Goal: Task Accomplishment & Management: Manage account settings

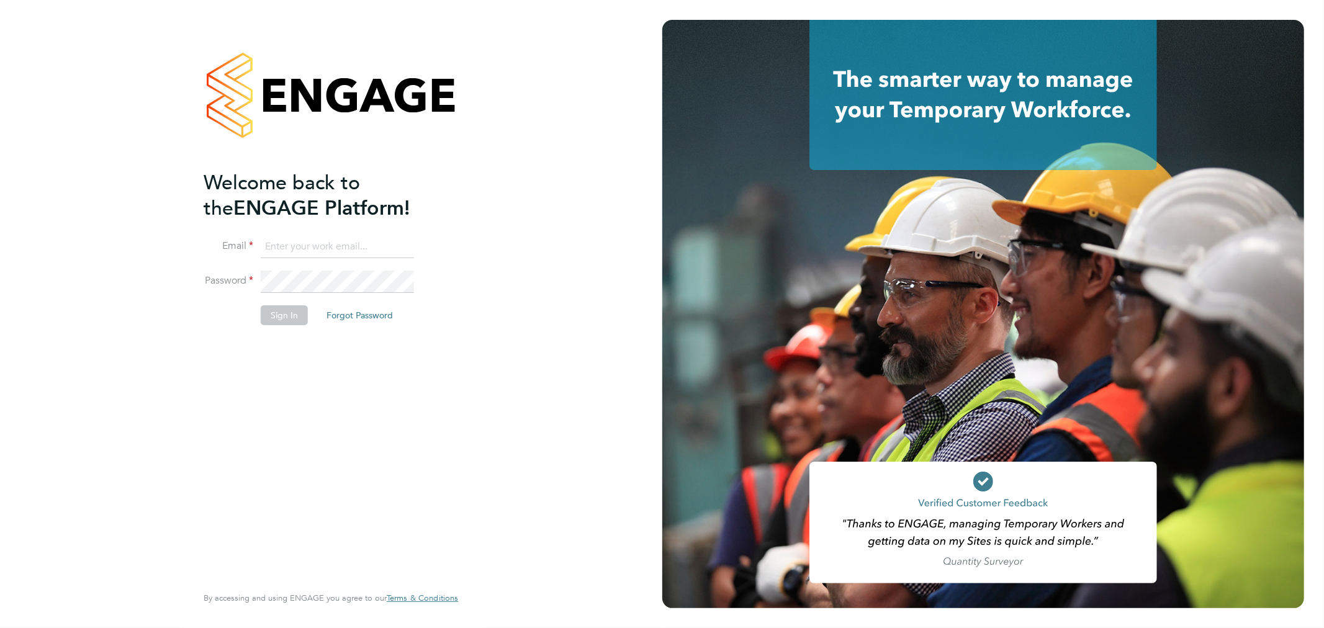
type input "luke.rsmith@vistry.co.uk"
click at [280, 312] on button "Sign In" at bounding box center [284, 315] width 47 height 20
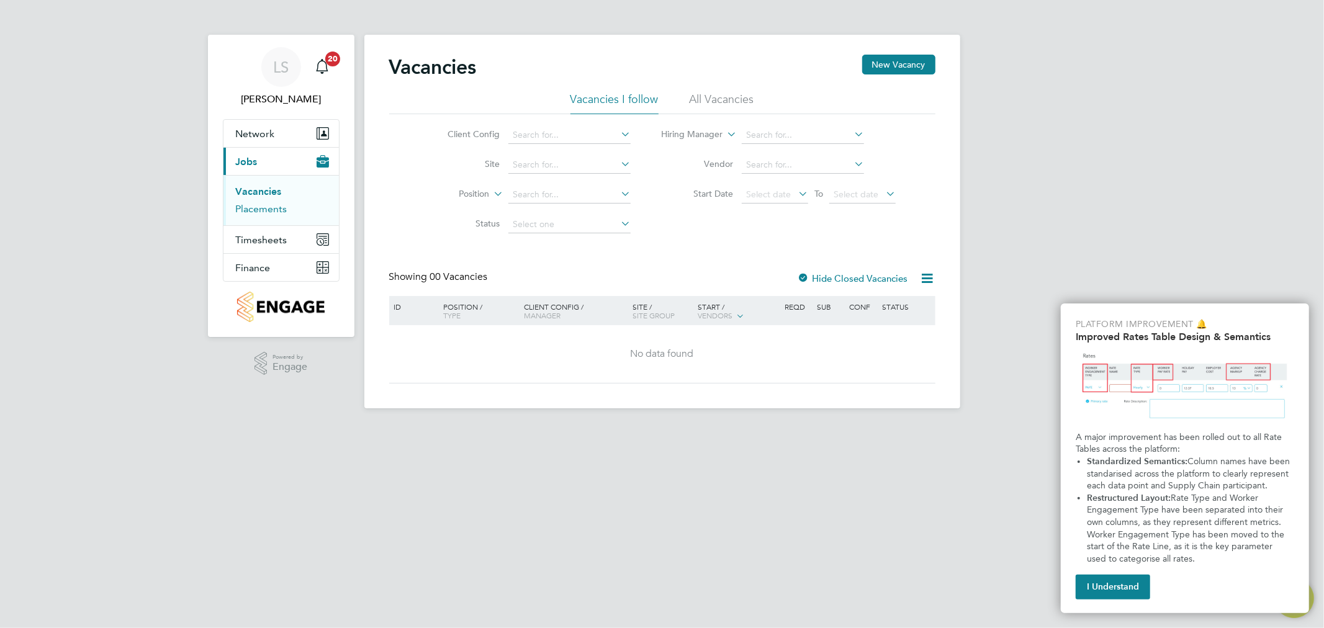
click at [263, 212] on link "Placements" at bounding box center [262, 209] width 52 height 12
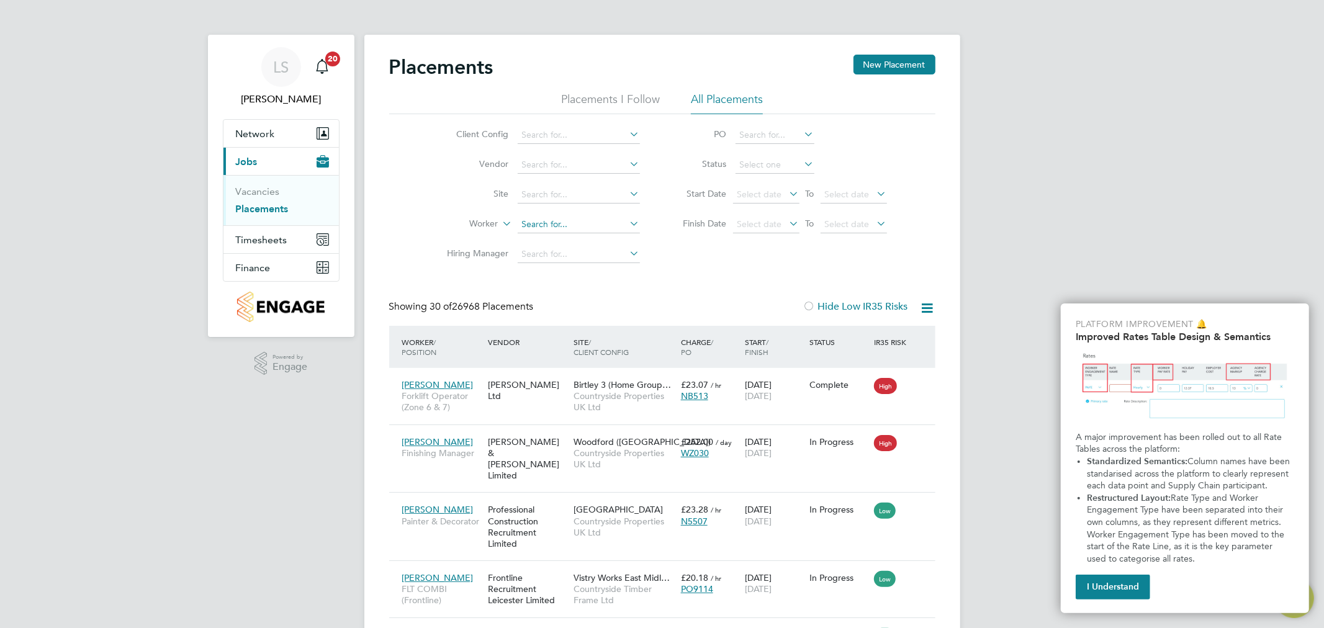
click at [550, 223] on input at bounding box center [579, 224] width 122 height 17
click at [542, 196] on input at bounding box center [579, 194] width 122 height 17
click at [549, 205] on li "[PERSON_NAME] H ill" at bounding box center [578, 212] width 124 height 17
type input "[PERSON_NAME][GEOGRAPHIC_DATA][PERSON_NAME]"
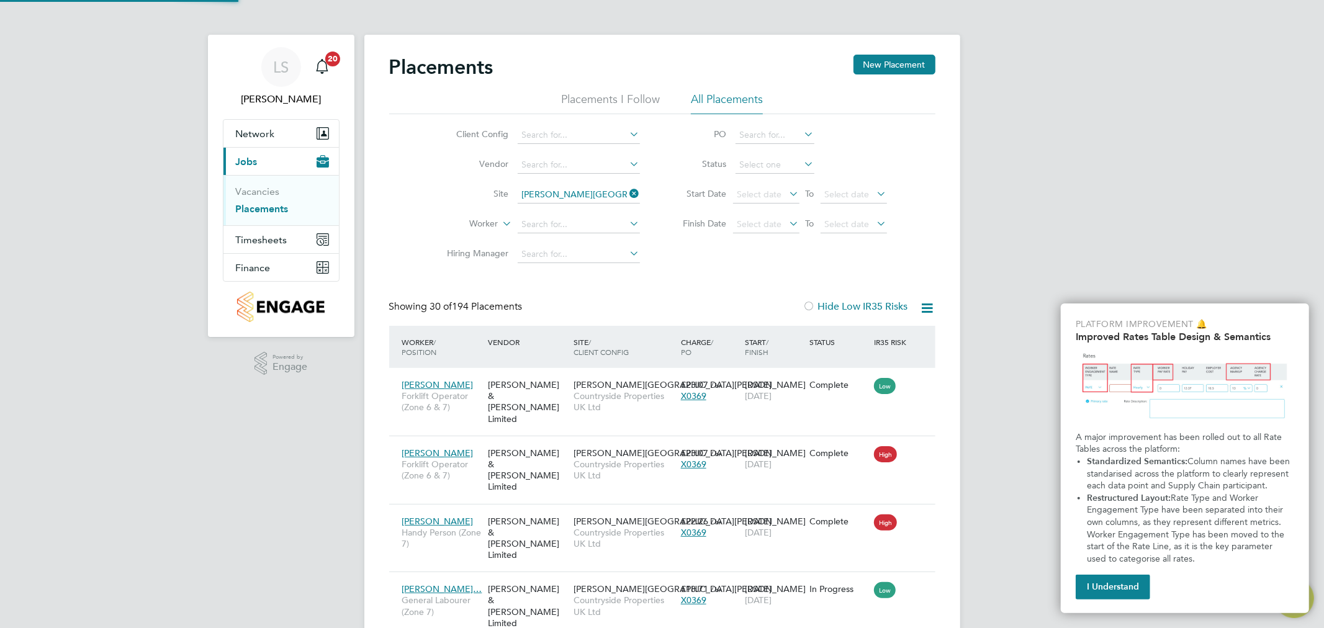
scroll to position [47, 87]
click at [769, 158] on input at bounding box center [775, 164] width 79 height 17
click at [764, 180] on li "Active" at bounding box center [774, 182] width 80 height 16
type input "Active"
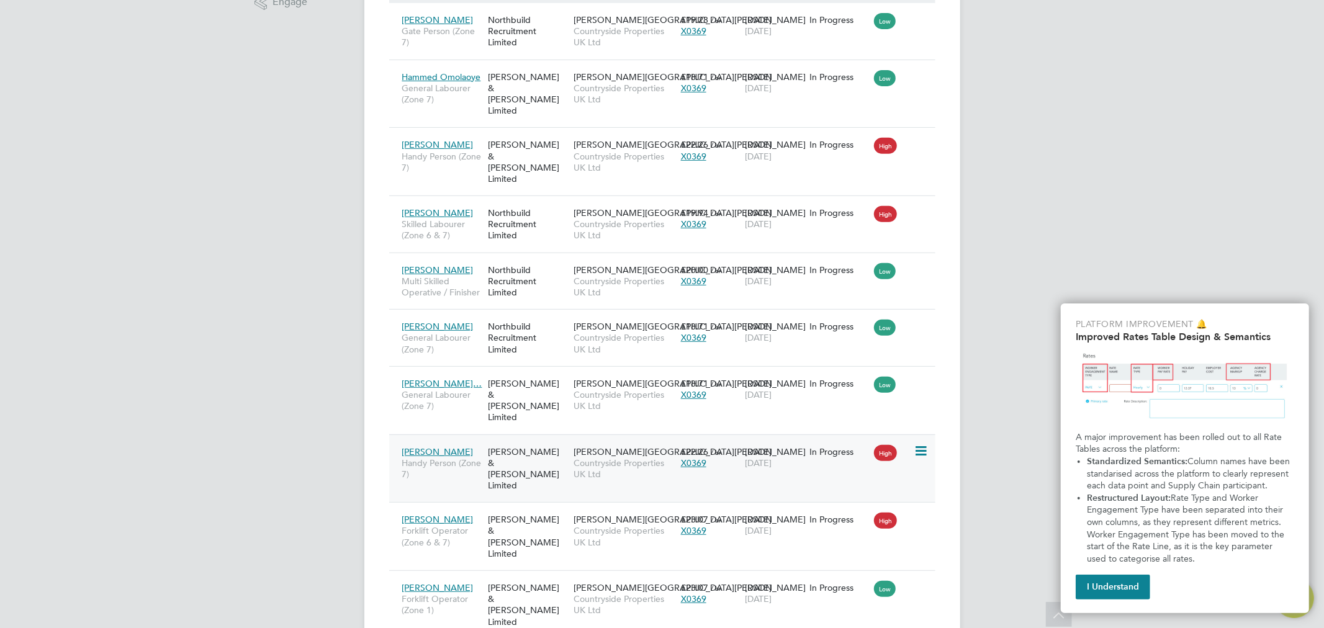
click at [628, 458] on span "Countryside Properties UK Ltd" at bounding box center [624, 469] width 101 height 22
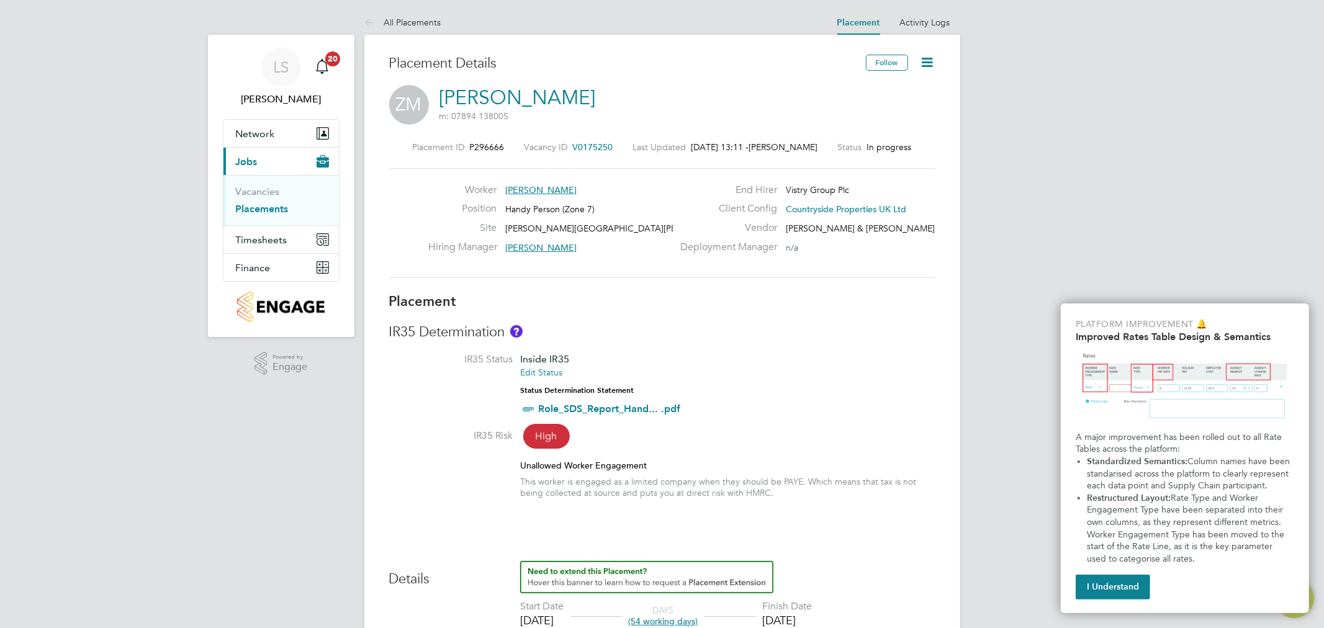
click at [931, 58] on icon at bounding box center [928, 63] width 16 height 16
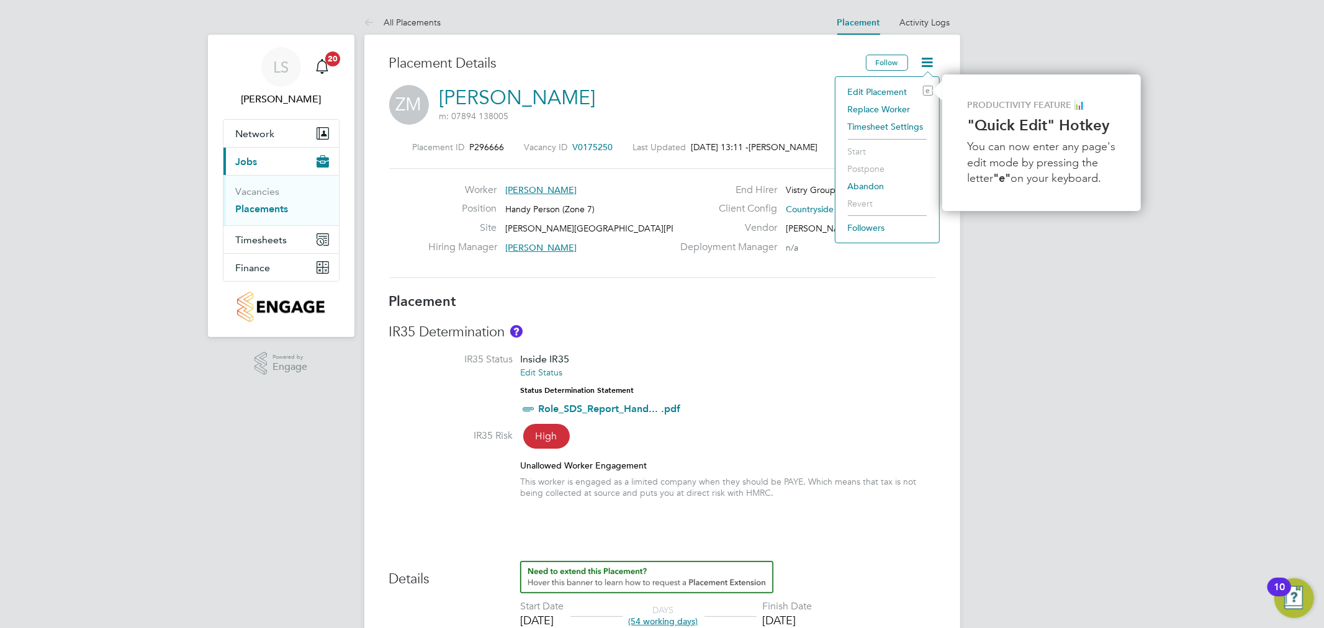
click at [888, 94] on li "Edit Placement e" at bounding box center [887, 91] width 91 height 17
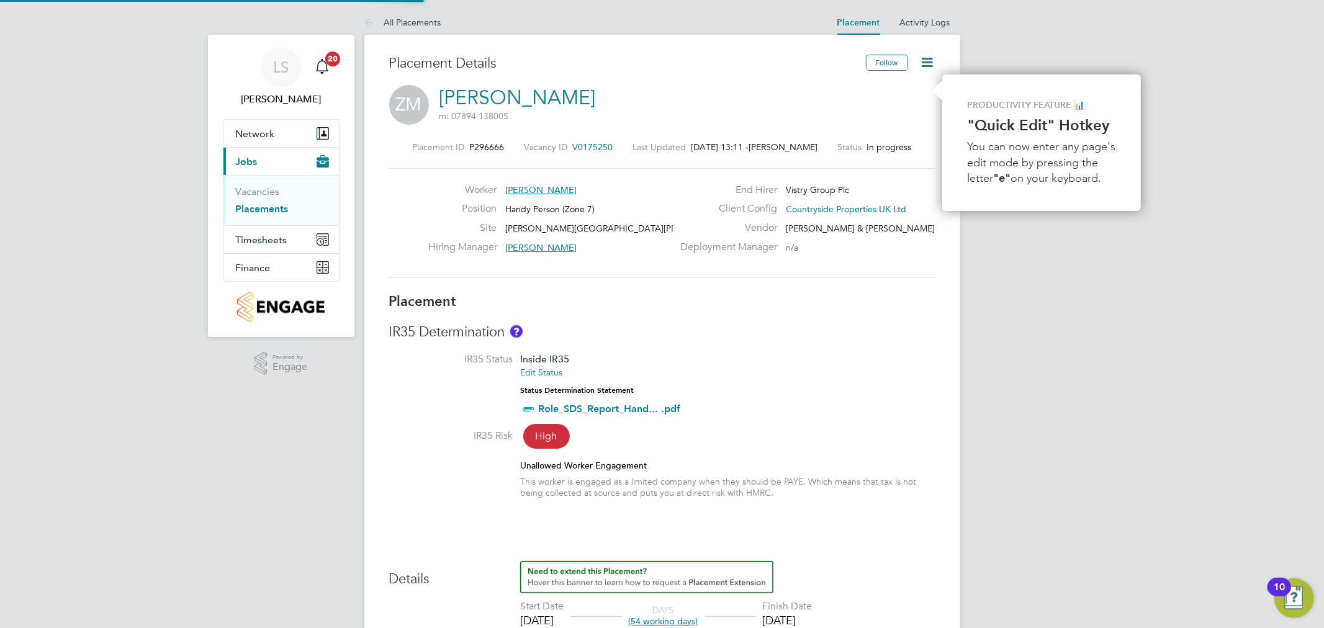
scroll to position [6, 6]
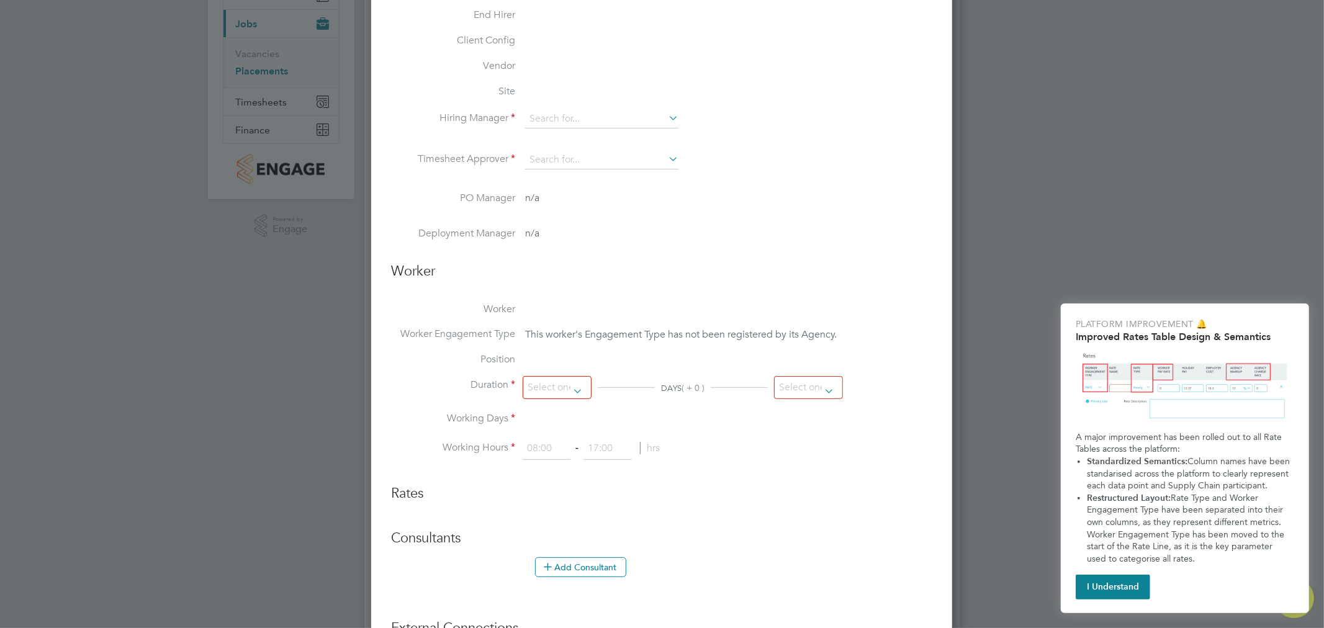
type input "Josh Maxwell"
type input "Alex Pierce"
type input "[DATE]"
type input "07:30"
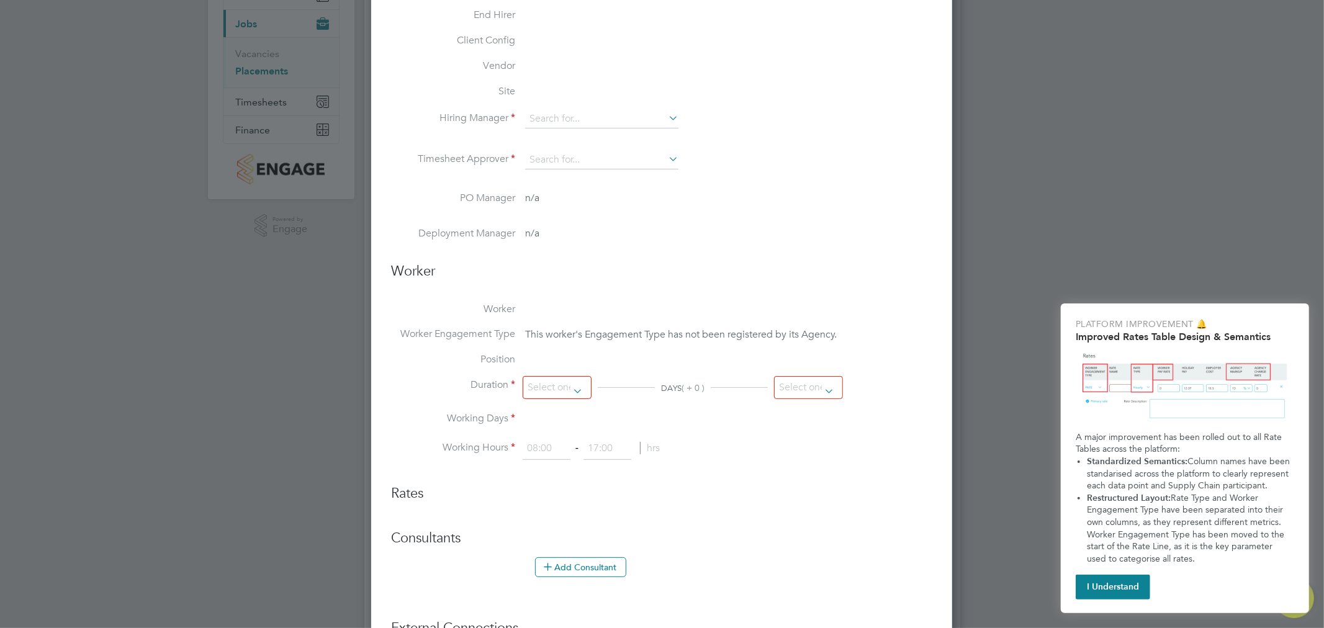
type input "16:30"
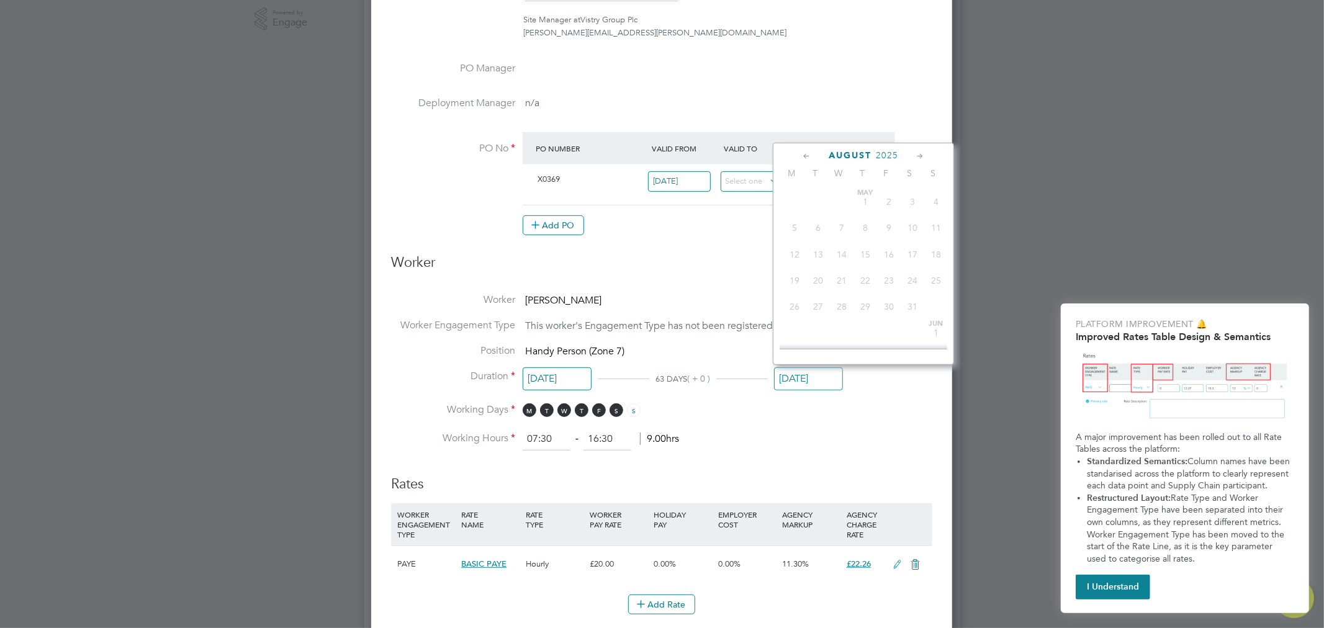
click at [815, 369] on input "[DATE]" at bounding box center [808, 379] width 69 height 23
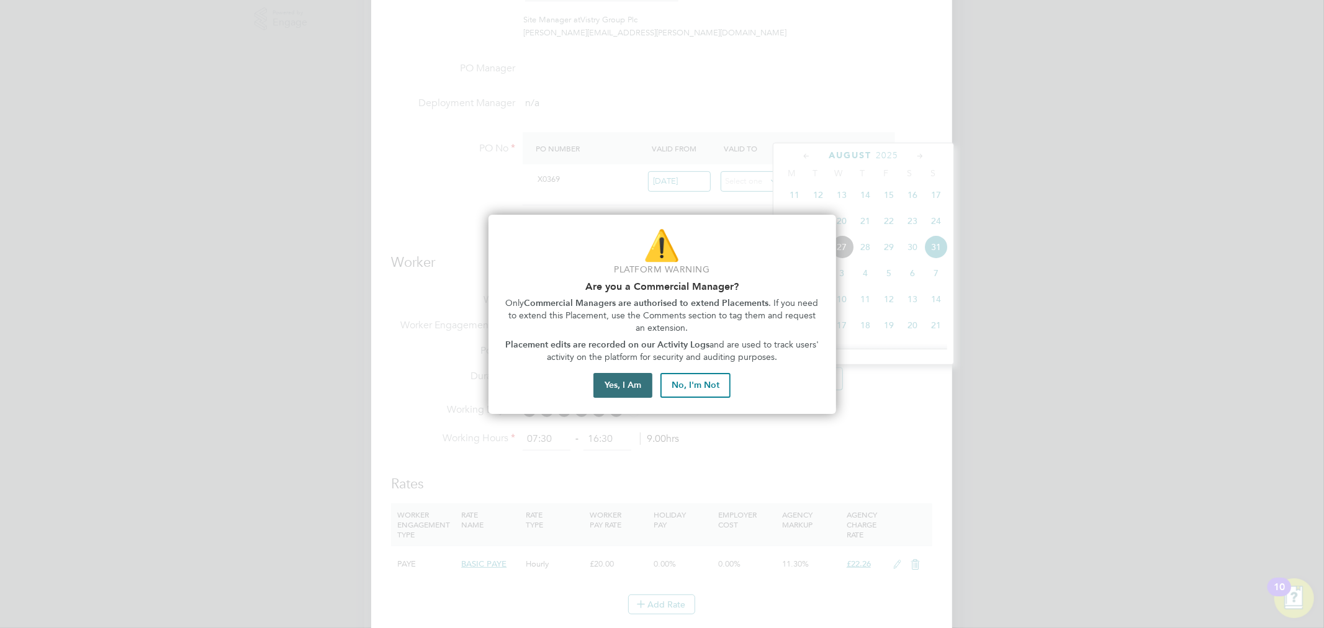
click at [638, 387] on button "Yes, I Am" at bounding box center [622, 385] width 59 height 25
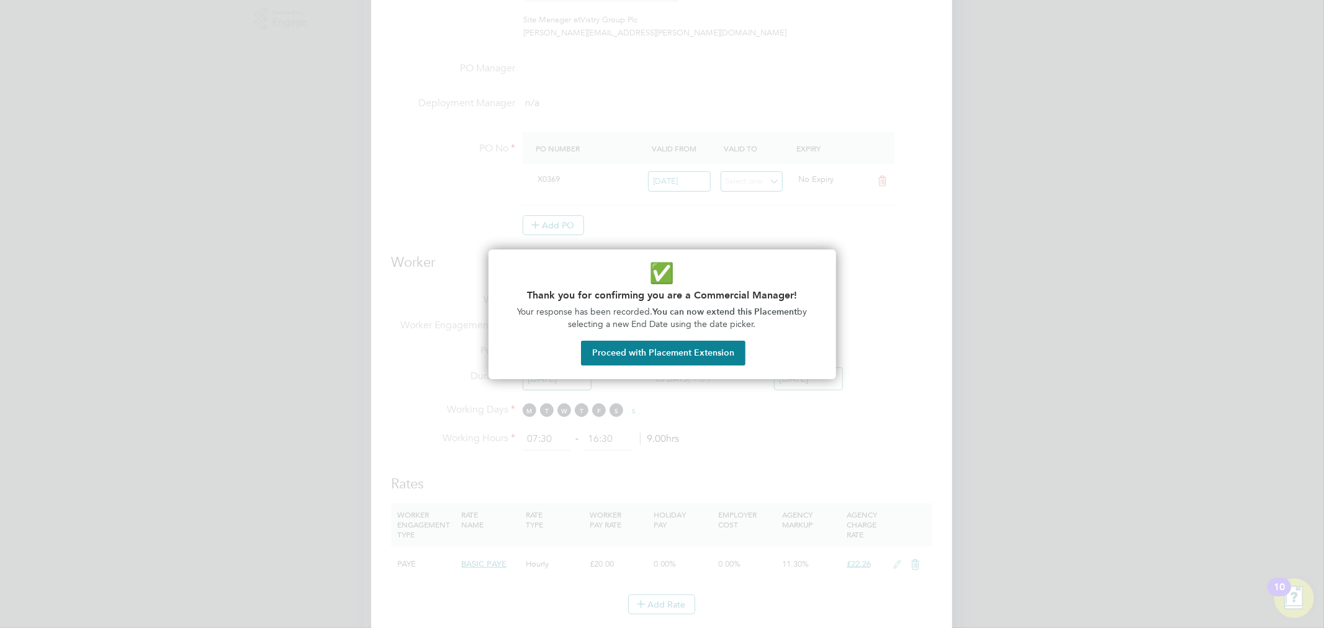
click at [729, 367] on div "✅ Thank you for confirming you are a Commercial Manager! Your response has been…" at bounding box center [663, 315] width 348 height 130
click at [727, 354] on button "Proceed with Placement Extension" at bounding box center [663, 353] width 165 height 25
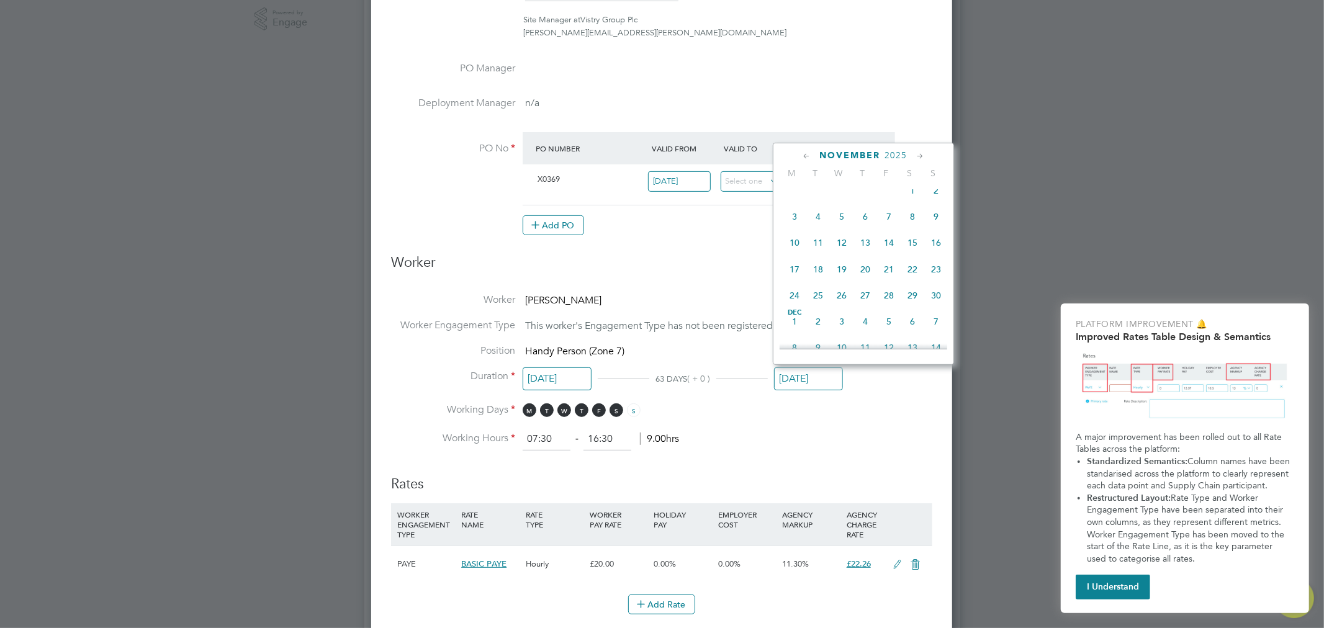
click at [936, 307] on span "30" at bounding box center [936, 296] width 24 height 24
type input "30 Nov 2025"
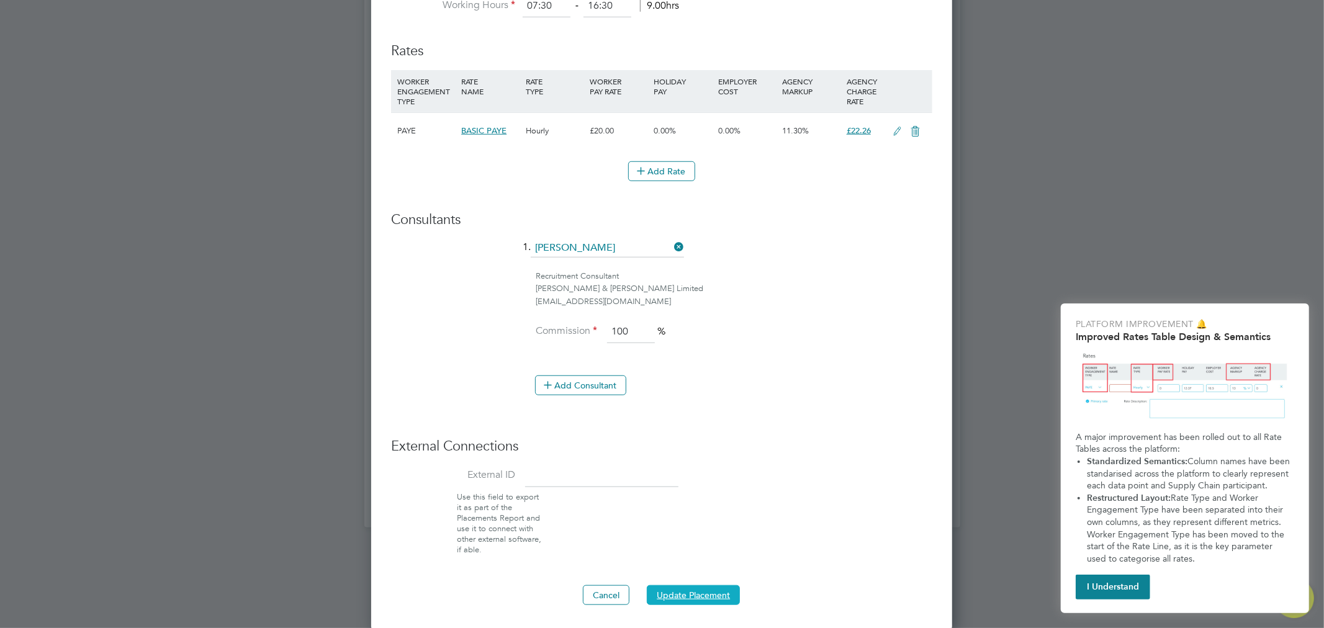
click at [717, 590] on button "Update Placement" at bounding box center [693, 595] width 93 height 20
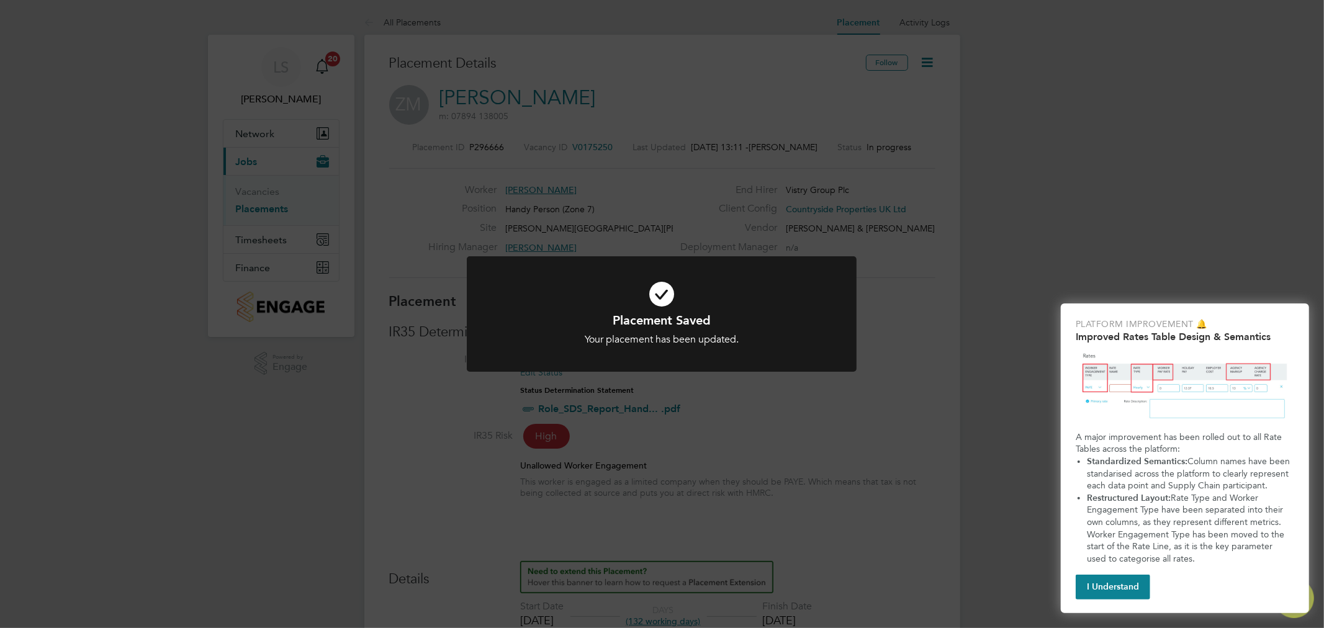
click at [915, 309] on div "Placement Saved Your placement has been updated. Cancel Okay" at bounding box center [662, 314] width 1324 height 628
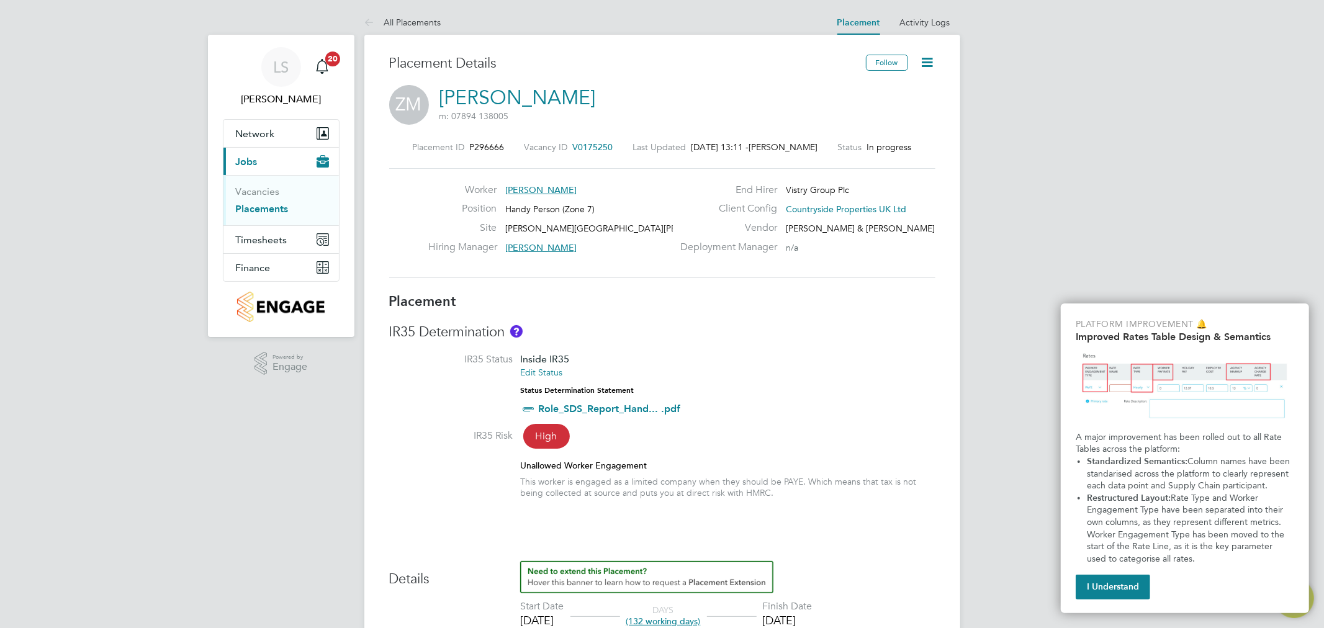
click at [264, 210] on link "Placements" at bounding box center [262, 209] width 53 height 12
